Goal: Download file/media

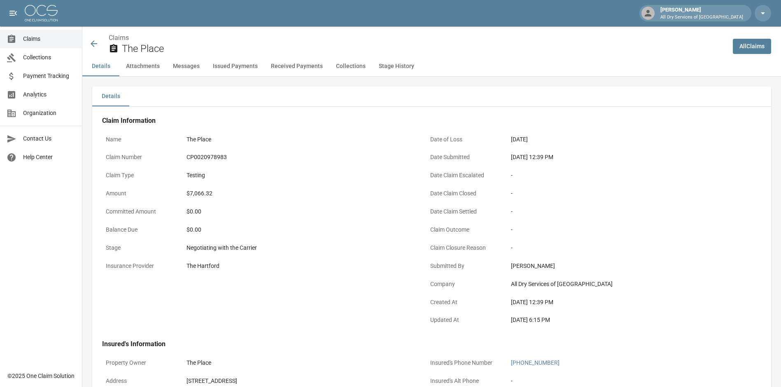
click at [750, 47] on link "All Claims" at bounding box center [752, 46] width 38 height 15
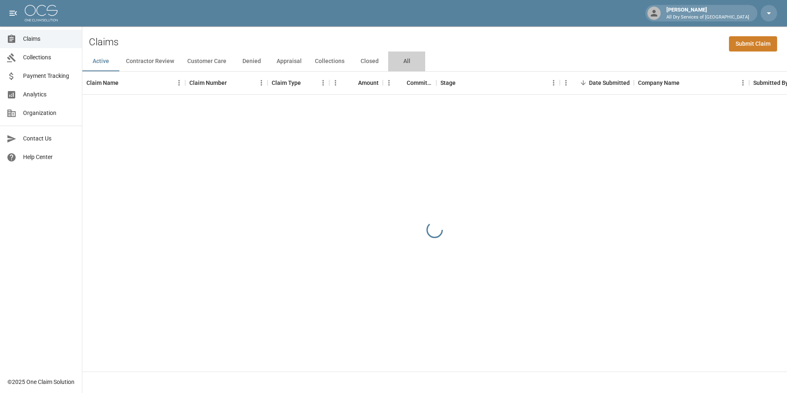
click at [403, 61] on button "All" at bounding box center [406, 61] width 37 height 20
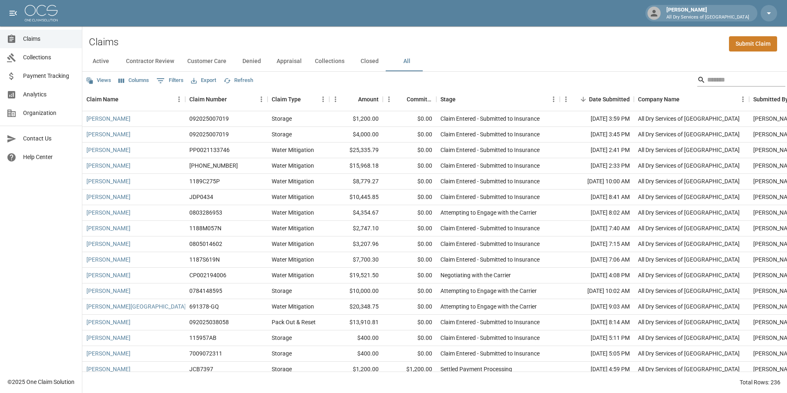
click at [707, 79] on input "Search" at bounding box center [740, 79] width 66 height 13
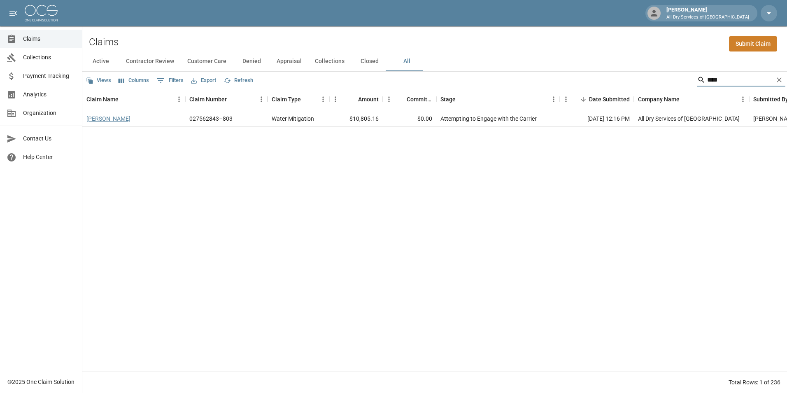
type input "****"
click at [112, 117] on link "[PERSON_NAME]" at bounding box center [108, 118] width 44 height 8
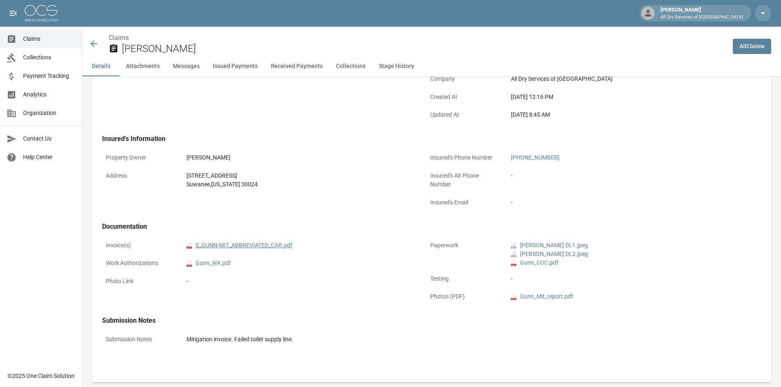
scroll to position [206, 0]
click at [262, 244] on link "pdf S_GUNN-MIT_ABBREVIATED_CAR.pdf" at bounding box center [239, 244] width 106 height 9
click at [47, 35] on span "Claims" at bounding box center [49, 39] width 52 height 9
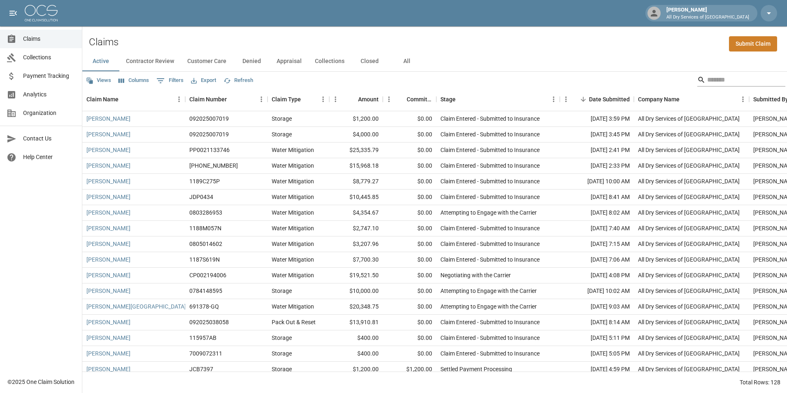
click at [718, 80] on input "Search" at bounding box center [740, 79] width 66 height 13
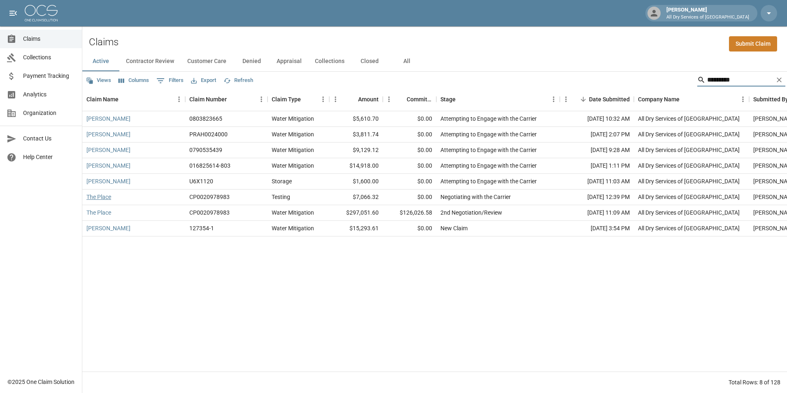
type input "*********"
click at [100, 197] on link "The Place" at bounding box center [98, 197] width 25 height 8
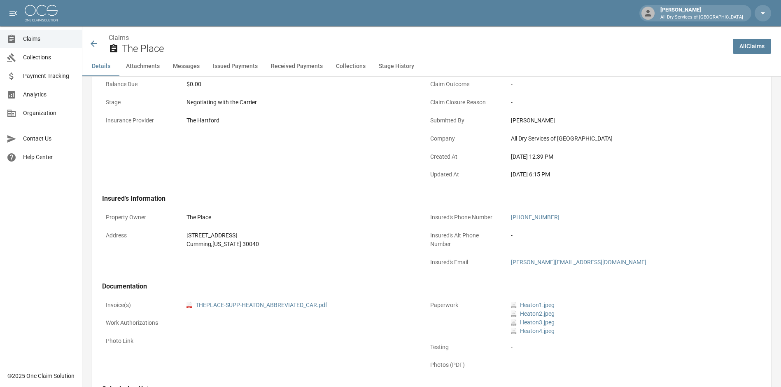
scroll to position [165, 0]
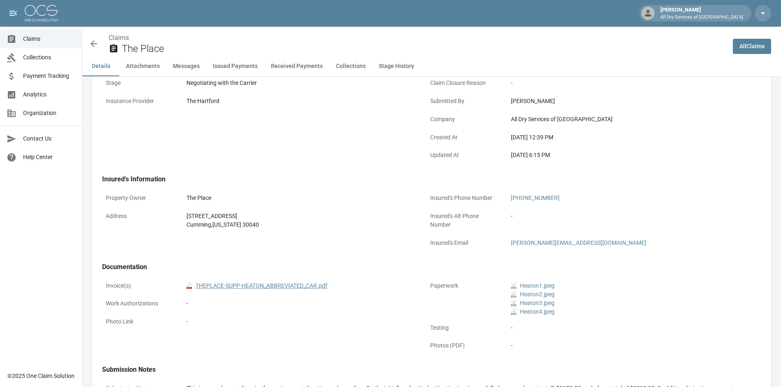
click at [283, 283] on link "pdf THEPLACE-SUPP-HEATON_ABBREVIATED_CAR.pdf" at bounding box center [256, 285] width 141 height 9
click at [94, 45] on icon at bounding box center [94, 44] width 10 height 10
